Goal: Task Accomplishment & Management: Use online tool/utility

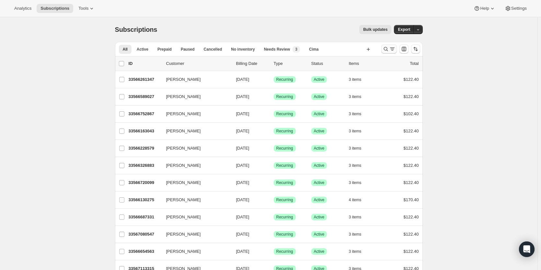
click at [385, 49] on icon "Search and filter results" at bounding box center [386, 49] width 6 height 6
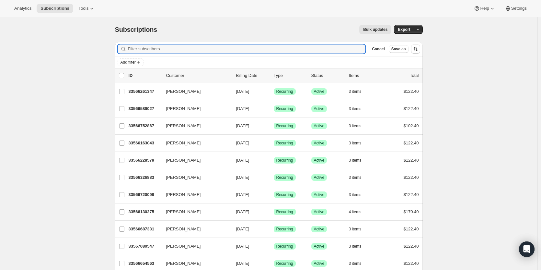
paste input "[PERSON_NAME][EMAIL_ADDRESS][PERSON_NAME][DOMAIN_NAME]"
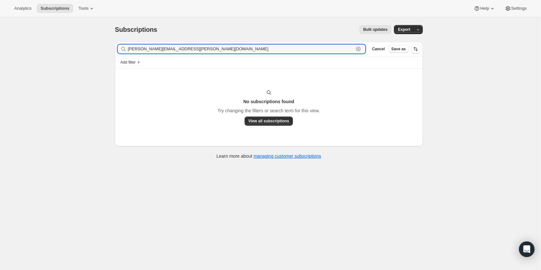
type input "[PERSON_NAME][EMAIL_ADDRESS][PERSON_NAME][DOMAIN_NAME]"
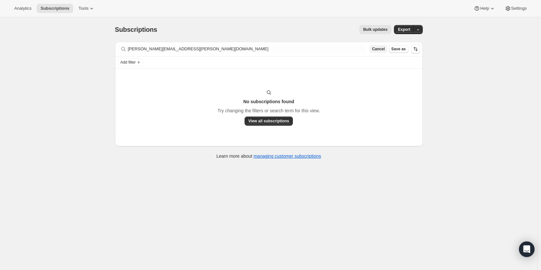
click at [381, 51] on span "Cancel" at bounding box center [378, 48] width 13 height 5
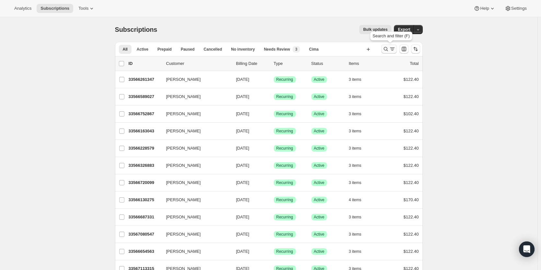
click at [388, 51] on icon "Search and filter results" at bounding box center [386, 49] width 4 height 4
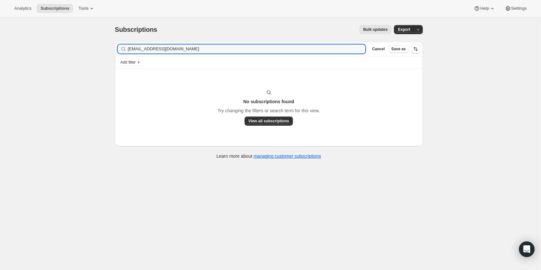
type input "[EMAIL_ADDRESS][DOMAIN_NAME]"
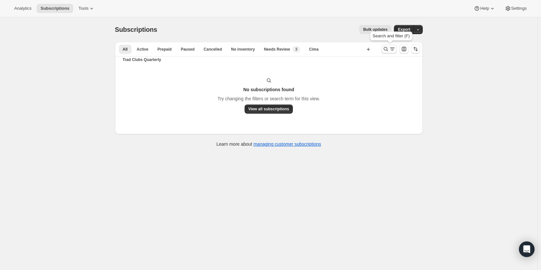
click at [388, 50] on icon "Search and filter results" at bounding box center [386, 49] width 6 height 6
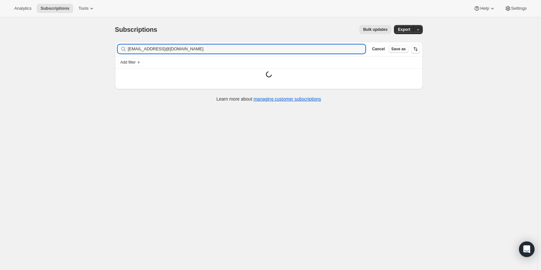
type input "scjf@aol.comtbugzz@gmail.com"
click at [362, 50] on icon "button" at bounding box center [358, 49] width 6 height 6
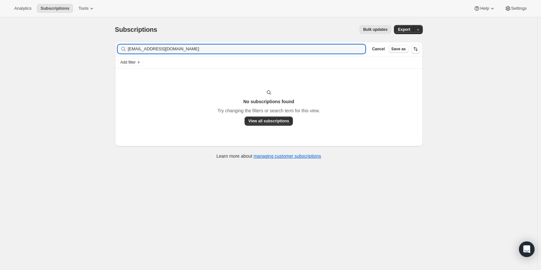
type input "tbugzz@gmail.com"
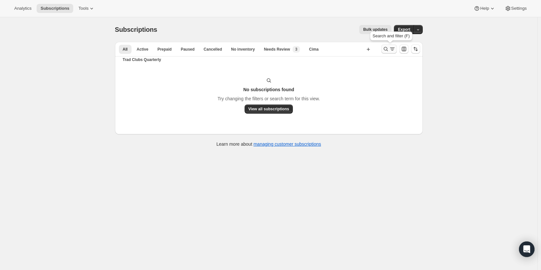
click at [386, 50] on icon "Search and filter results" at bounding box center [386, 49] width 4 height 4
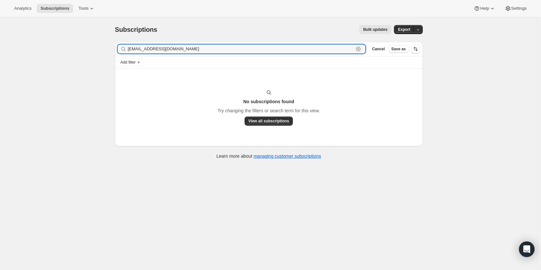
click at [362, 50] on icon "button" at bounding box center [358, 49] width 6 height 6
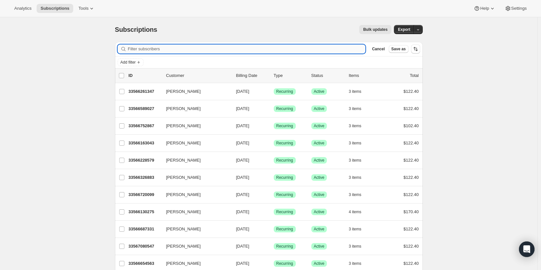
paste input "napagardens@yahoo.com"
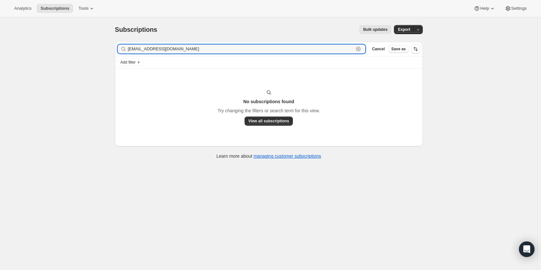
type input "napagardens@yahoo.com"
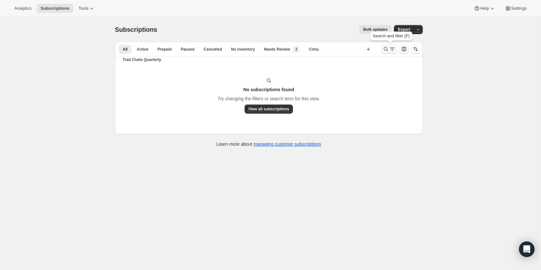
click at [388, 48] on icon "Search and filter results" at bounding box center [386, 49] width 6 height 6
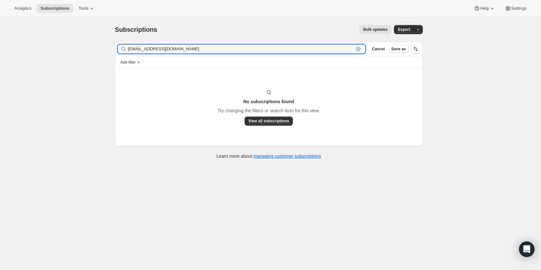
drag, startPoint x: 362, startPoint y: 49, endPoint x: 351, endPoint y: 48, distance: 11.1
click at [362, 50] on icon "button" at bounding box center [358, 49] width 6 height 6
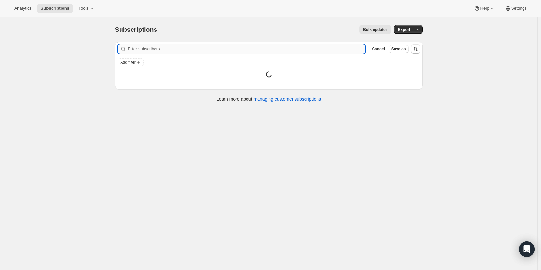
paste input "[EMAIL_ADDRESS][DOMAIN_NAME]"
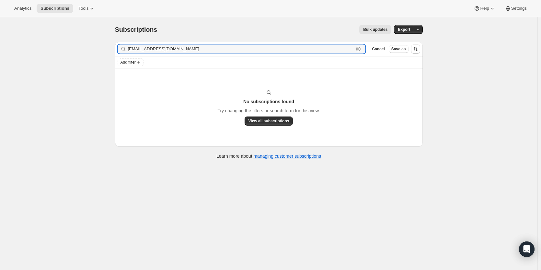
type input "[EMAIL_ADDRESS][DOMAIN_NAME]"
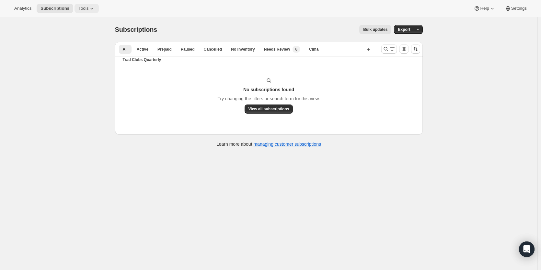
click at [78, 8] on span "Tools" at bounding box center [83, 8] width 10 height 5
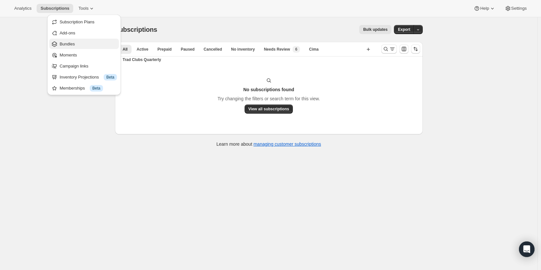
click at [72, 47] on span "Bundles" at bounding box center [88, 44] width 57 height 6
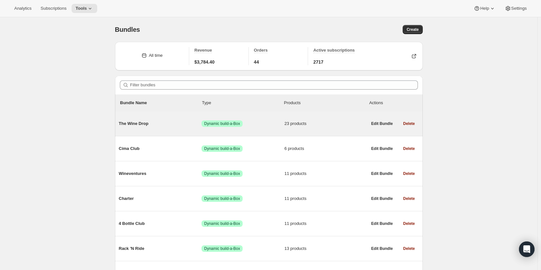
click at [269, 125] on span "Success Dynamic build-a-Box" at bounding box center [243, 123] width 83 height 6
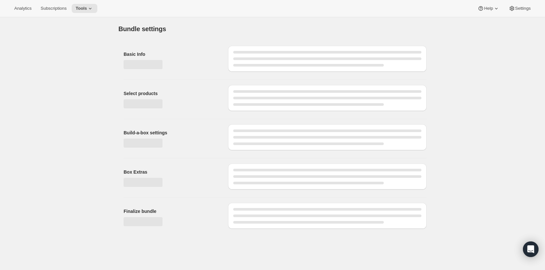
type input "The Wine Drop"
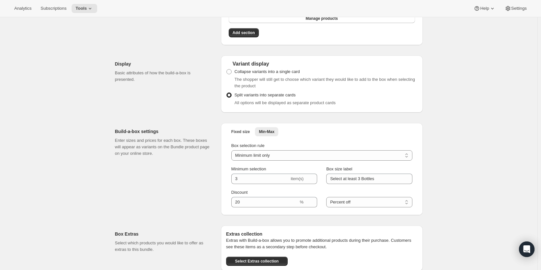
scroll to position [769, 0]
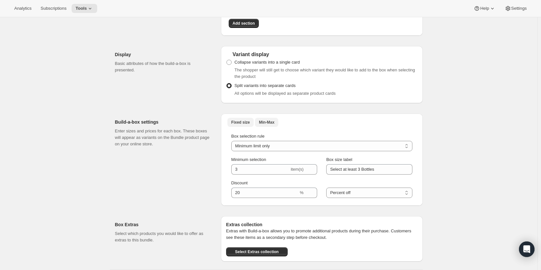
click at [236, 123] on span "Fixed size" at bounding box center [240, 122] width 18 height 5
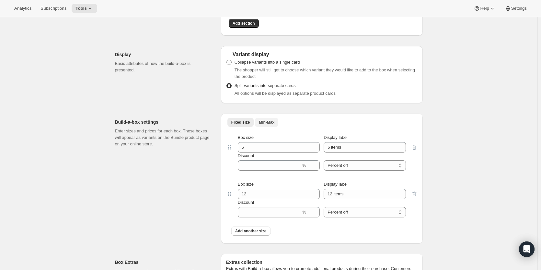
click at [266, 122] on span "Min-Max" at bounding box center [267, 122] width 16 height 5
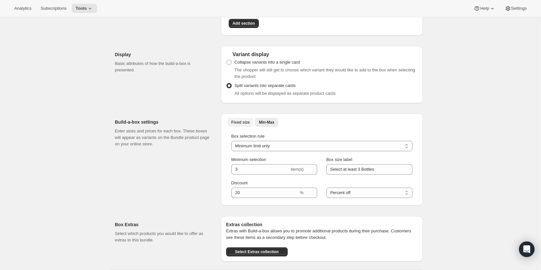
click at [241, 120] on span "Fixed size" at bounding box center [240, 122] width 18 height 5
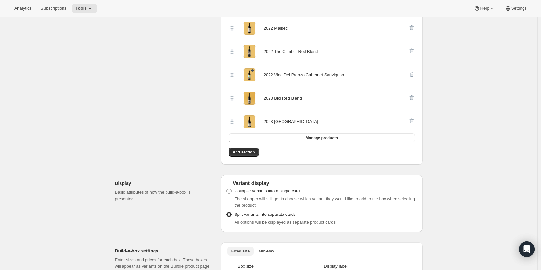
scroll to position [609, 0]
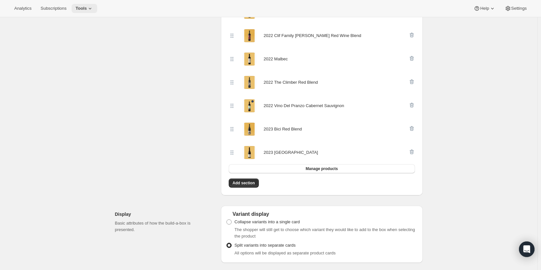
click at [87, 6] on icon at bounding box center [90, 8] width 6 height 6
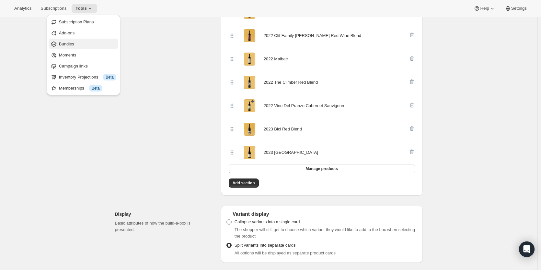
click at [79, 42] on span "Bundles" at bounding box center [87, 44] width 57 height 6
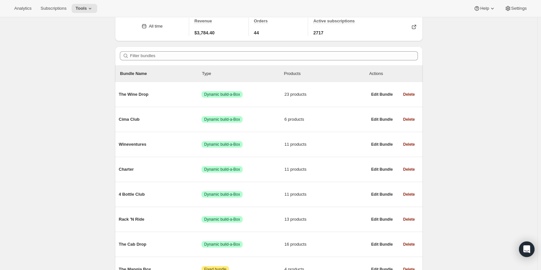
scroll to position [30, 0]
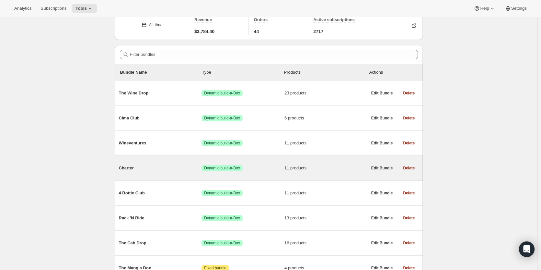
click at [327, 168] on span "11 products" at bounding box center [326, 168] width 83 height 6
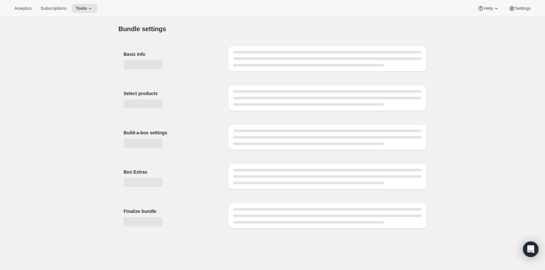
type input "Charter"
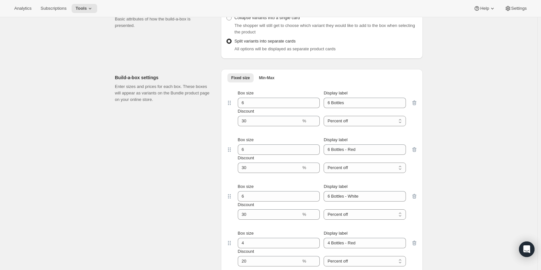
scroll to position [547, 0]
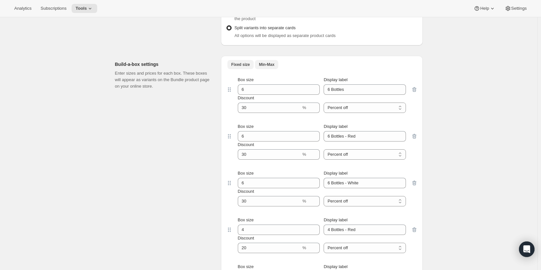
click at [274, 63] on span "Min-Max" at bounding box center [267, 64] width 16 height 5
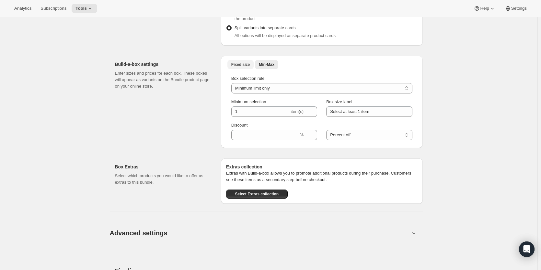
click at [242, 64] on span "Fixed size" at bounding box center [240, 64] width 18 height 5
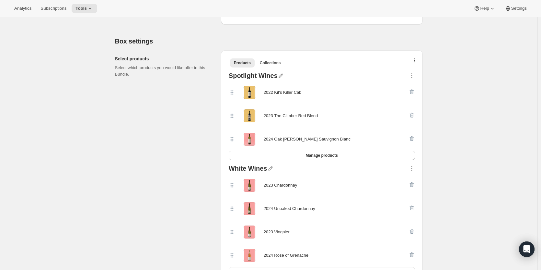
scroll to position [108, 0]
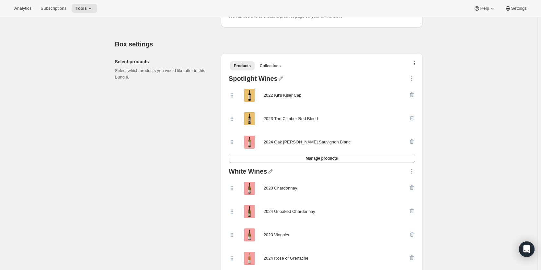
click at [230, 77] on div "Spotlight Wines" at bounding box center [253, 79] width 49 height 8
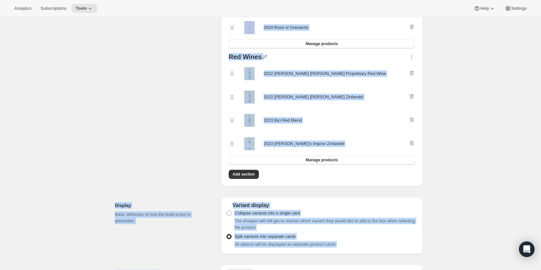
scroll to position [341, 0]
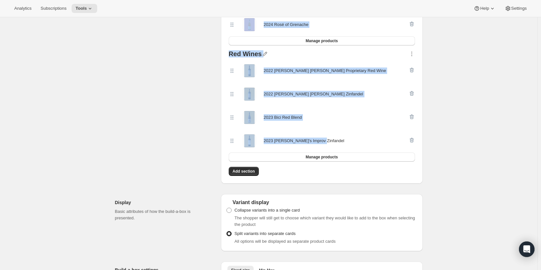
drag, startPoint x: 231, startPoint y: 78, endPoint x: 336, endPoint y: 141, distance: 122.2
click at [336, 141] on div "Spotlight Wines 2022 Kit's Killer Cab 2023 The Climber Red Blend 2024 Oak Knoll…" at bounding box center [322, 8] width 192 height 339
copy div "Spotlight Wines 2022 Kit's Killer Cab 2023 The Climber Red Blend 2024 Oak Knoll…"
